Goal: Information Seeking & Learning: Understand process/instructions

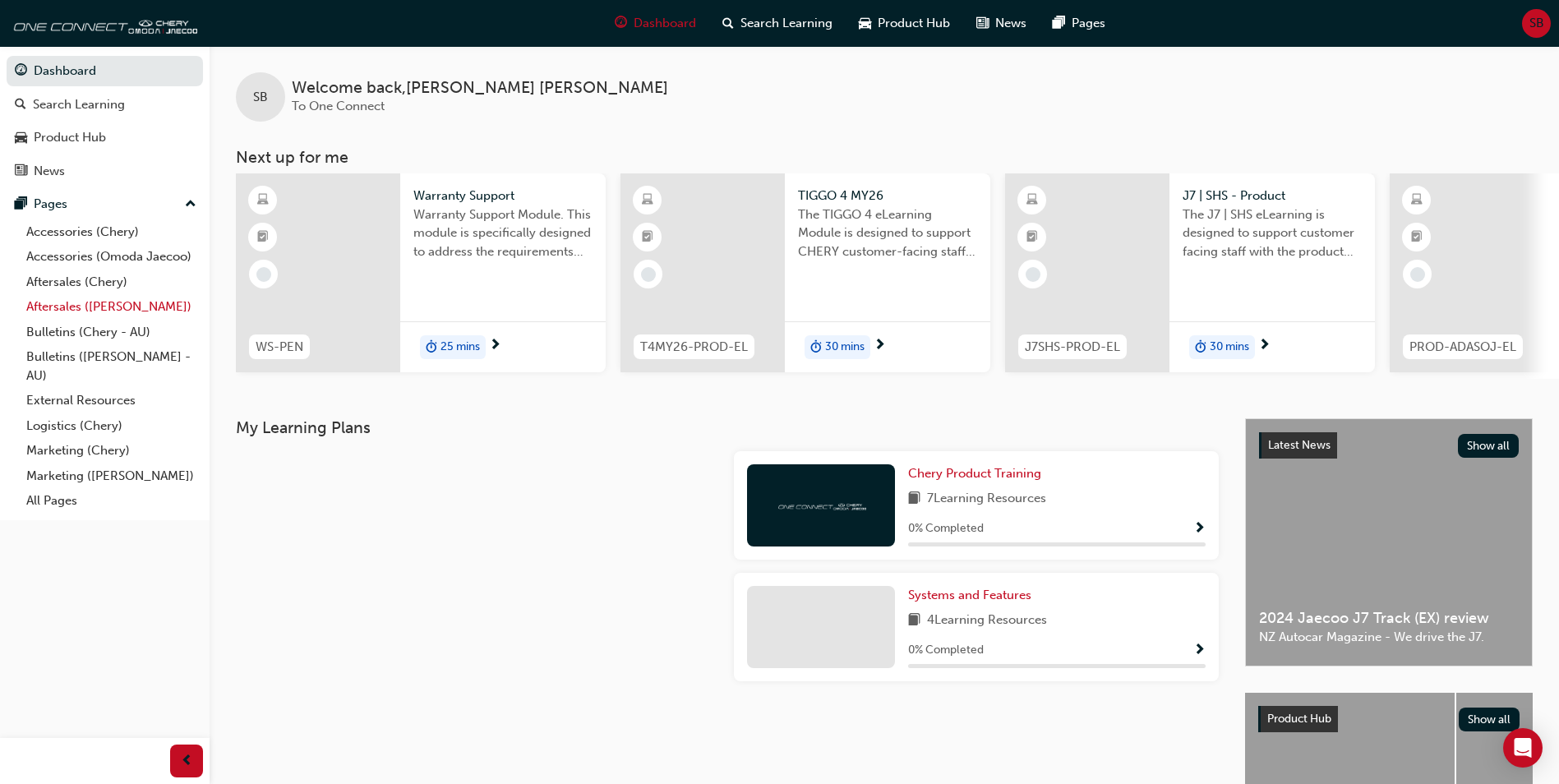
click at [116, 308] on link "Aftersales ([PERSON_NAME])" at bounding box center [111, 306] width 183 height 25
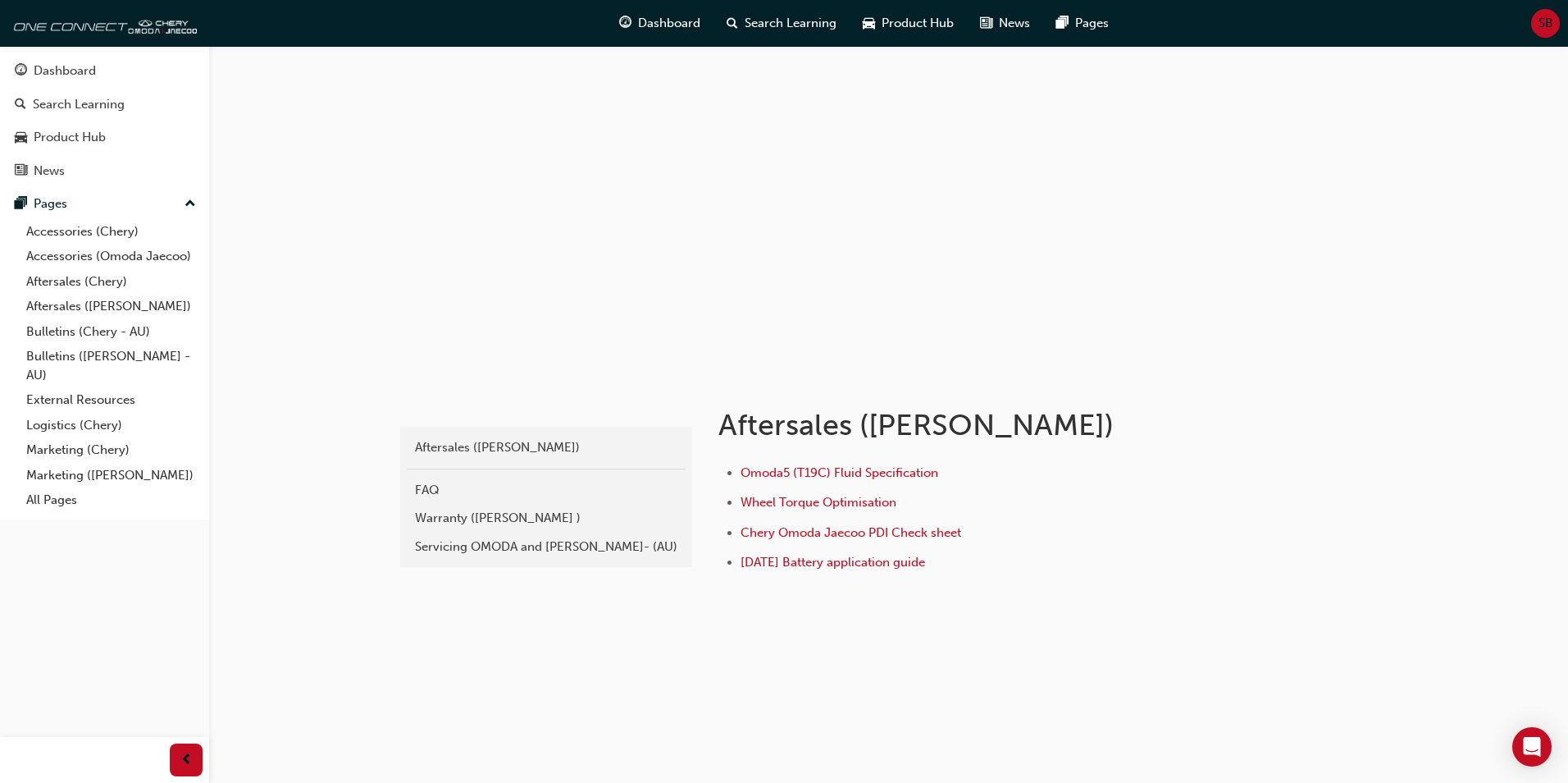
click at [506, 522] on div "Warranty ([PERSON_NAME] )" at bounding box center [546, 518] width 263 height 19
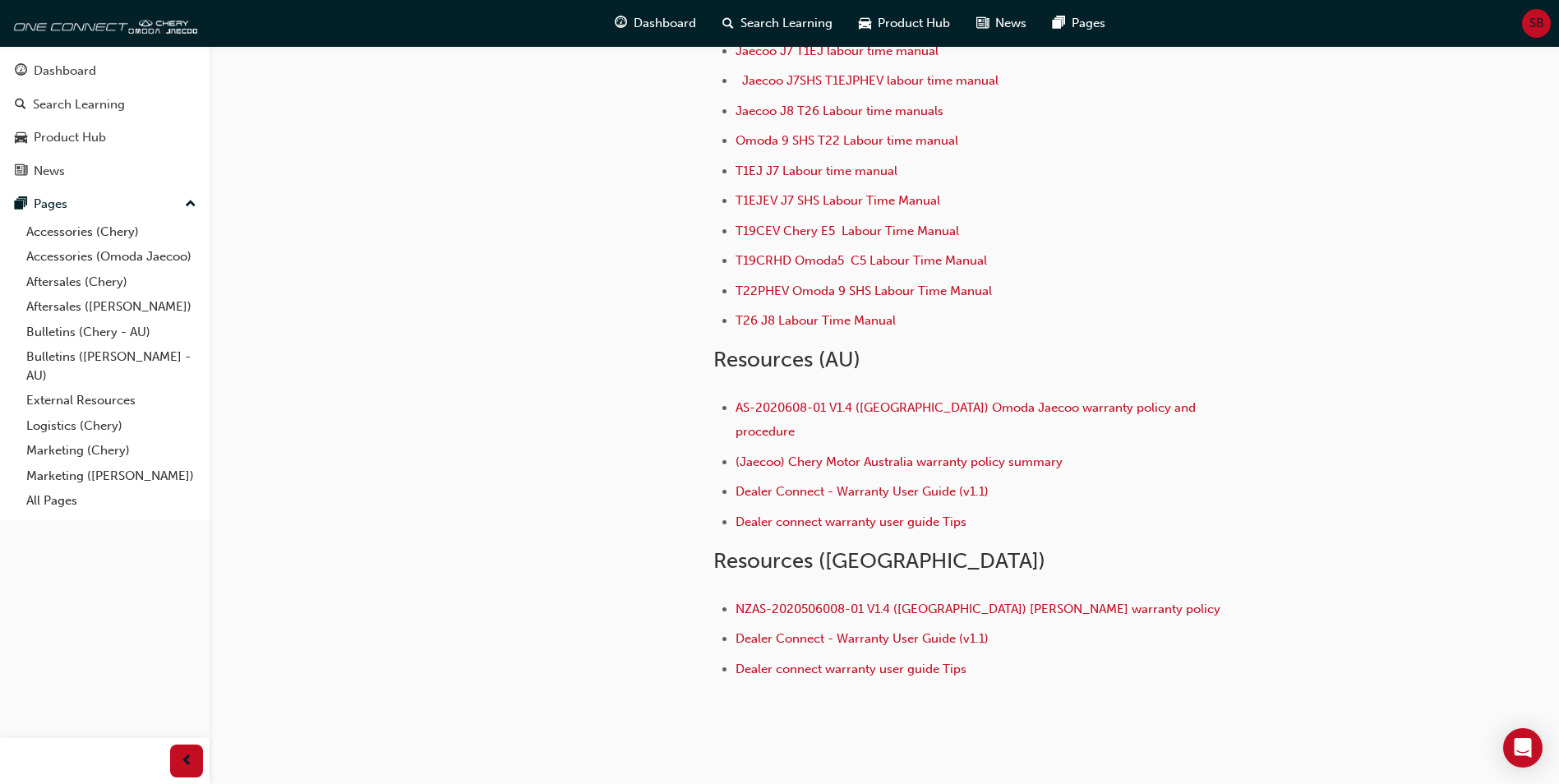
scroll to position [164, 0]
click at [901, 483] on span "Dealer Connect - Warranty User Guide (v1.1)" at bounding box center [862, 490] width 253 height 14
